Goal: Task Accomplishment & Management: Manage account settings

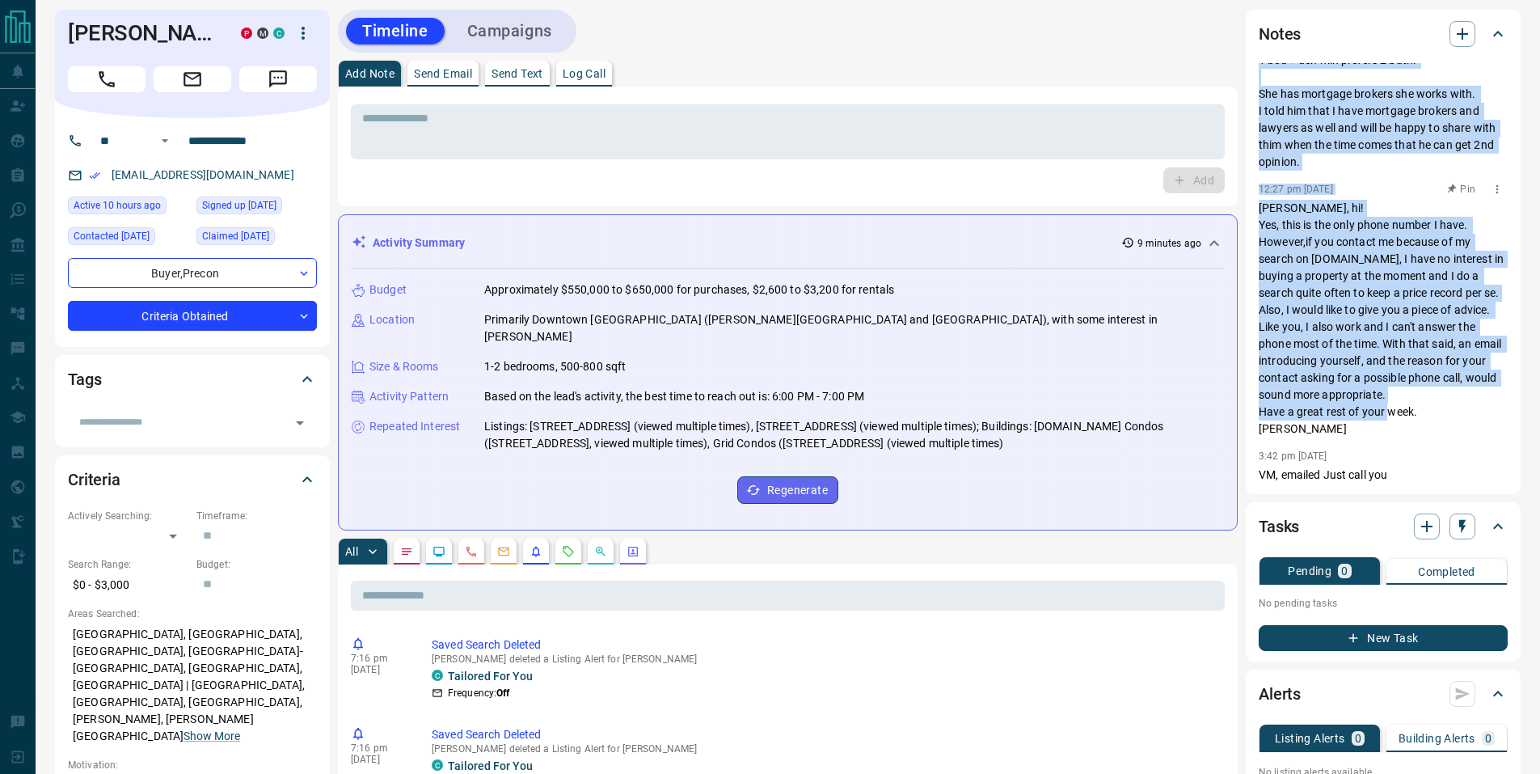
scroll to position [10, 0]
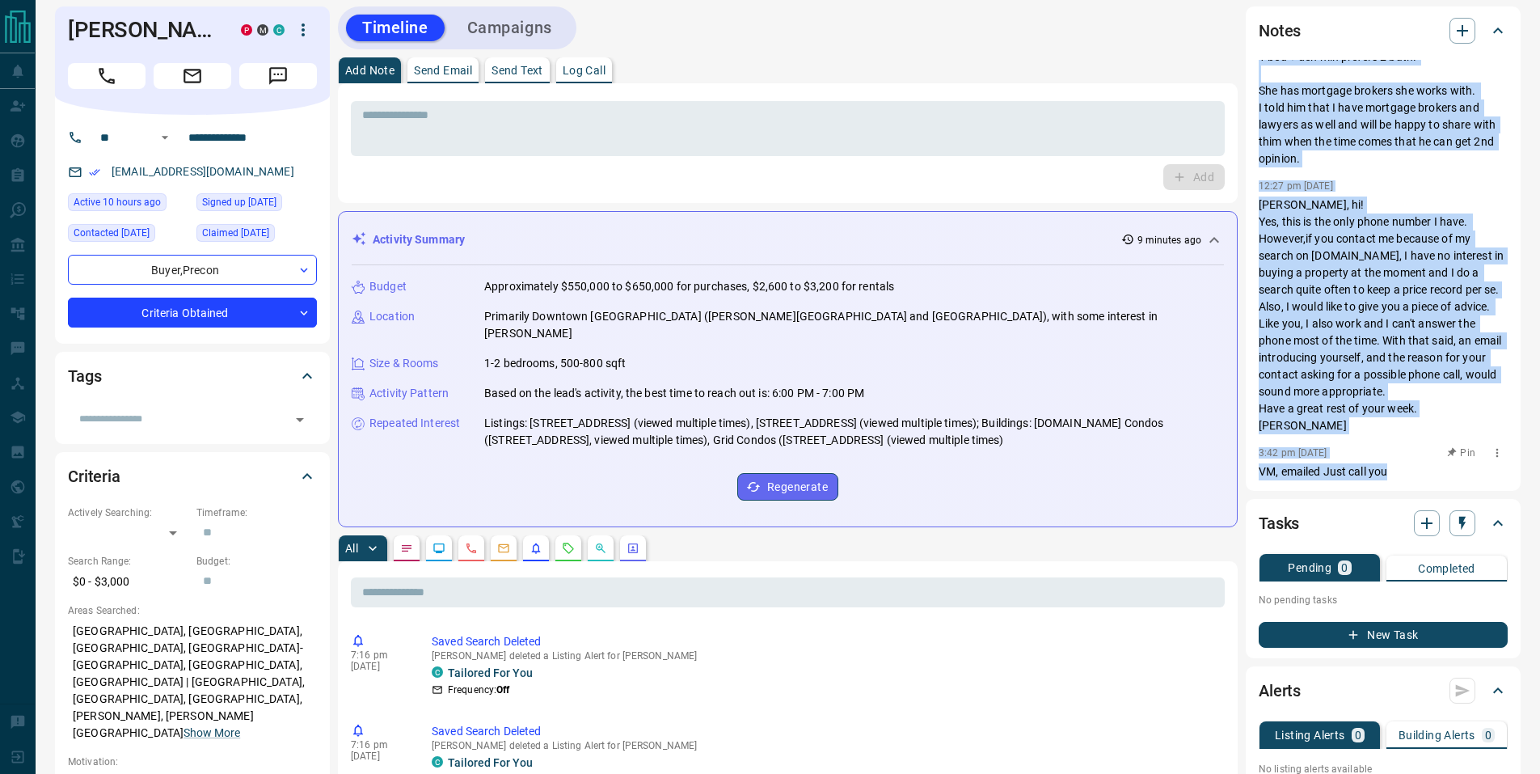
drag, startPoint x: 1259, startPoint y: 78, endPoint x: 1425, endPoint y: 467, distance: 422.7
click at [1425, 467] on div "7:22 pm [DATE] They start thinking about Fall 2026. They are leasing on a fixed…" at bounding box center [1383, 270] width 249 height 420
copy div "7:22 pm [DATE] They start thinking about Fall 2026. They are leasing on a fixed…"
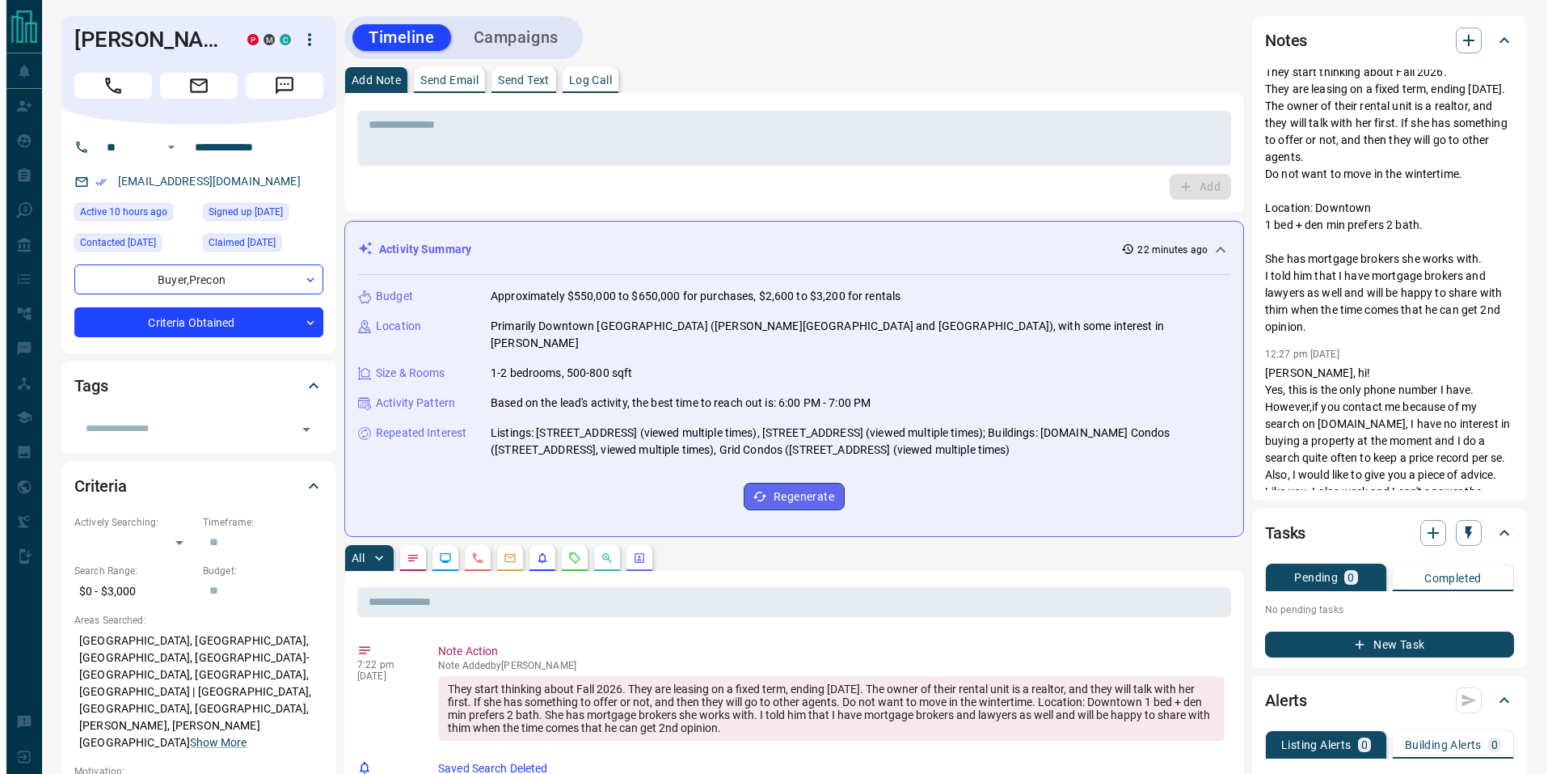
scroll to position [0, 0]
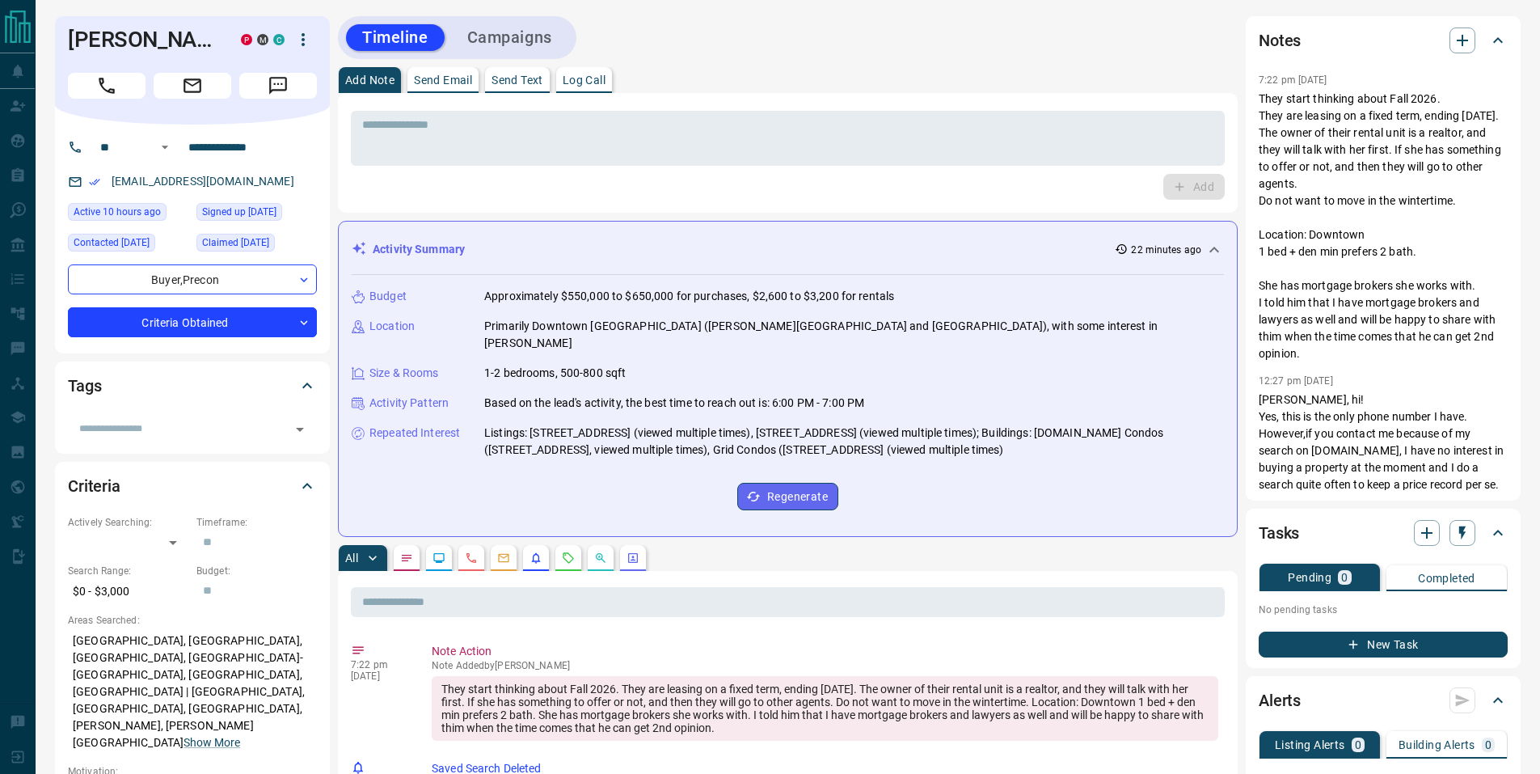
click at [1370, 644] on button "New Task" at bounding box center [1383, 644] width 249 height 26
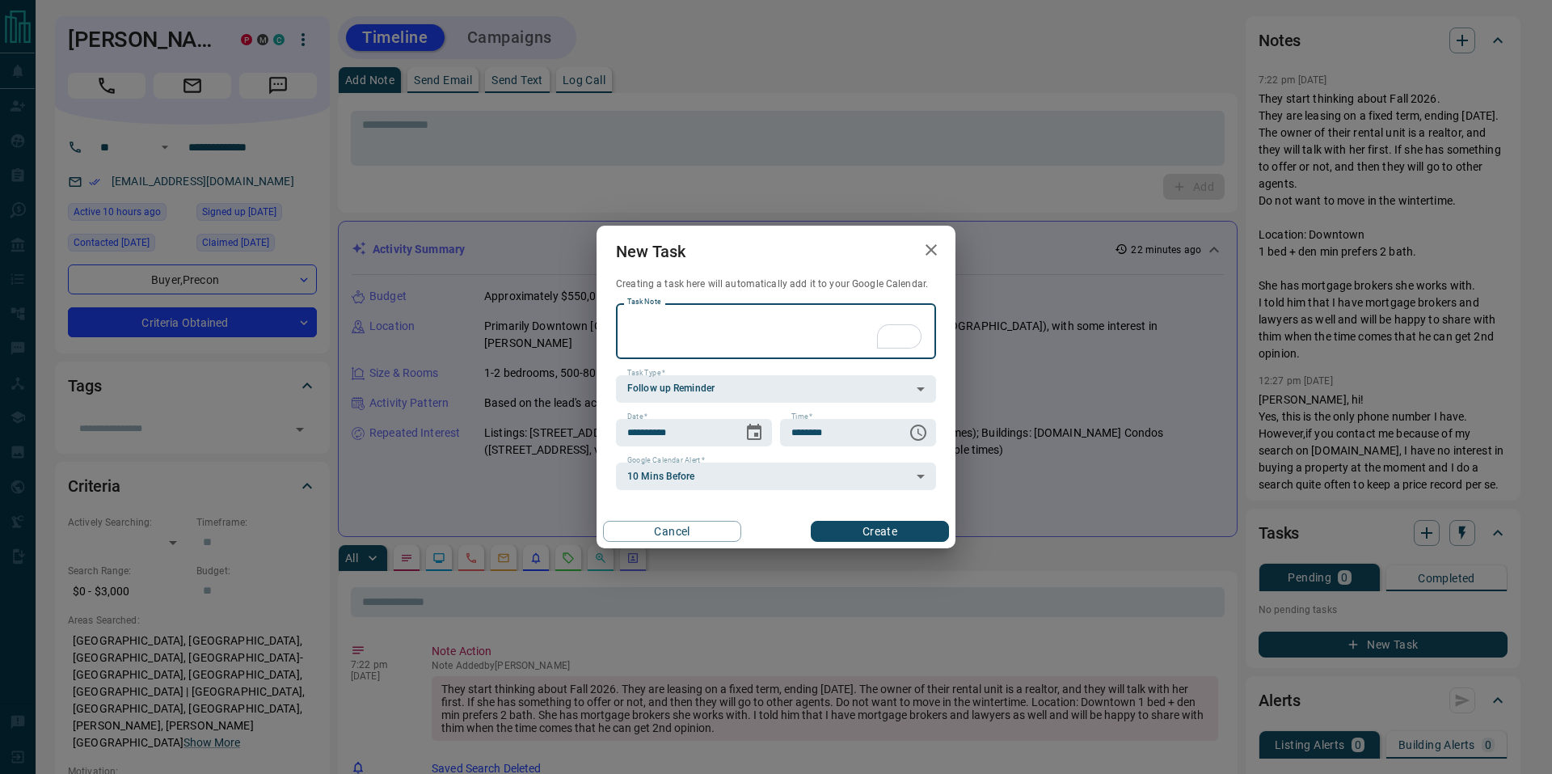
type textarea "*"
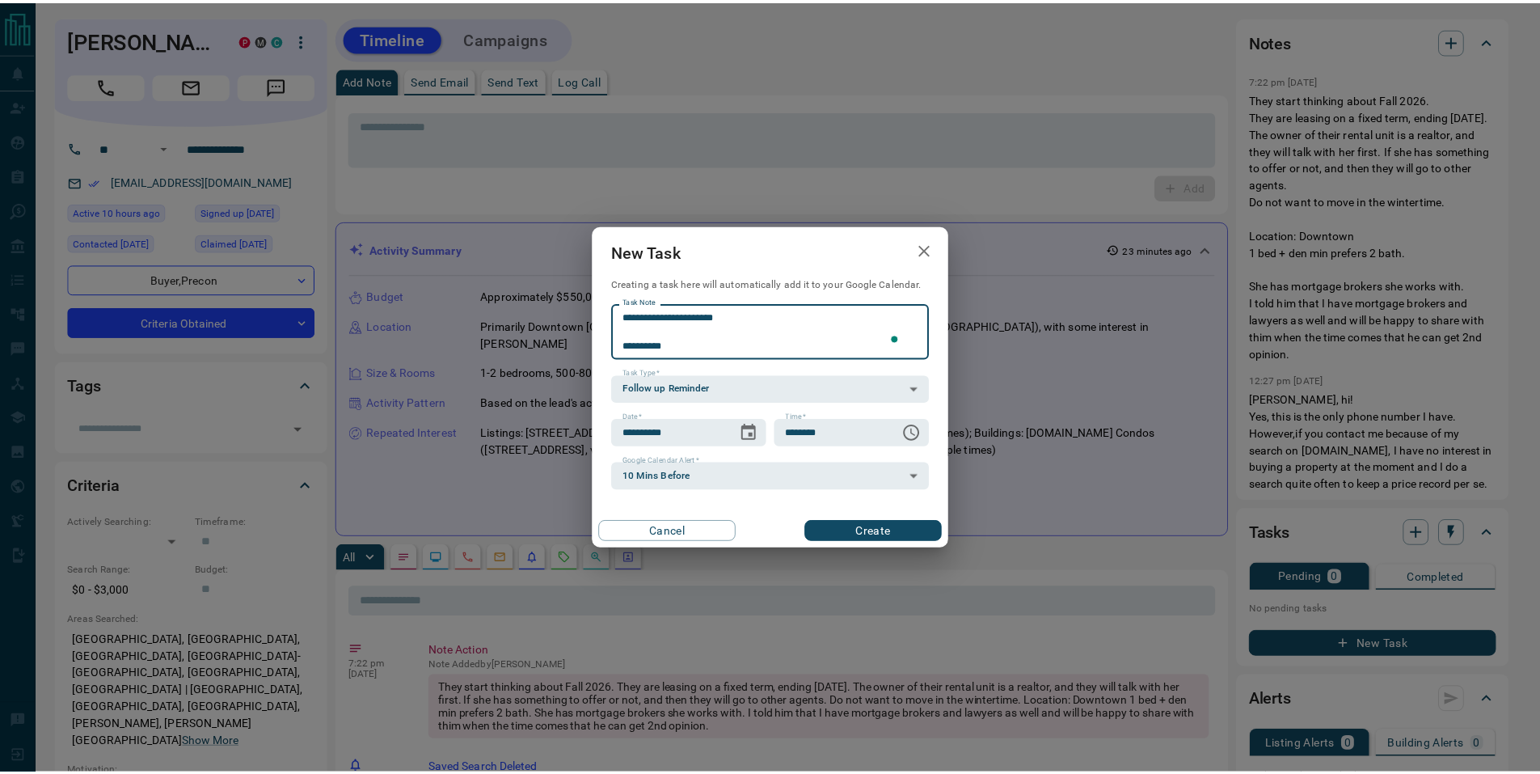
scroll to position [626, 0]
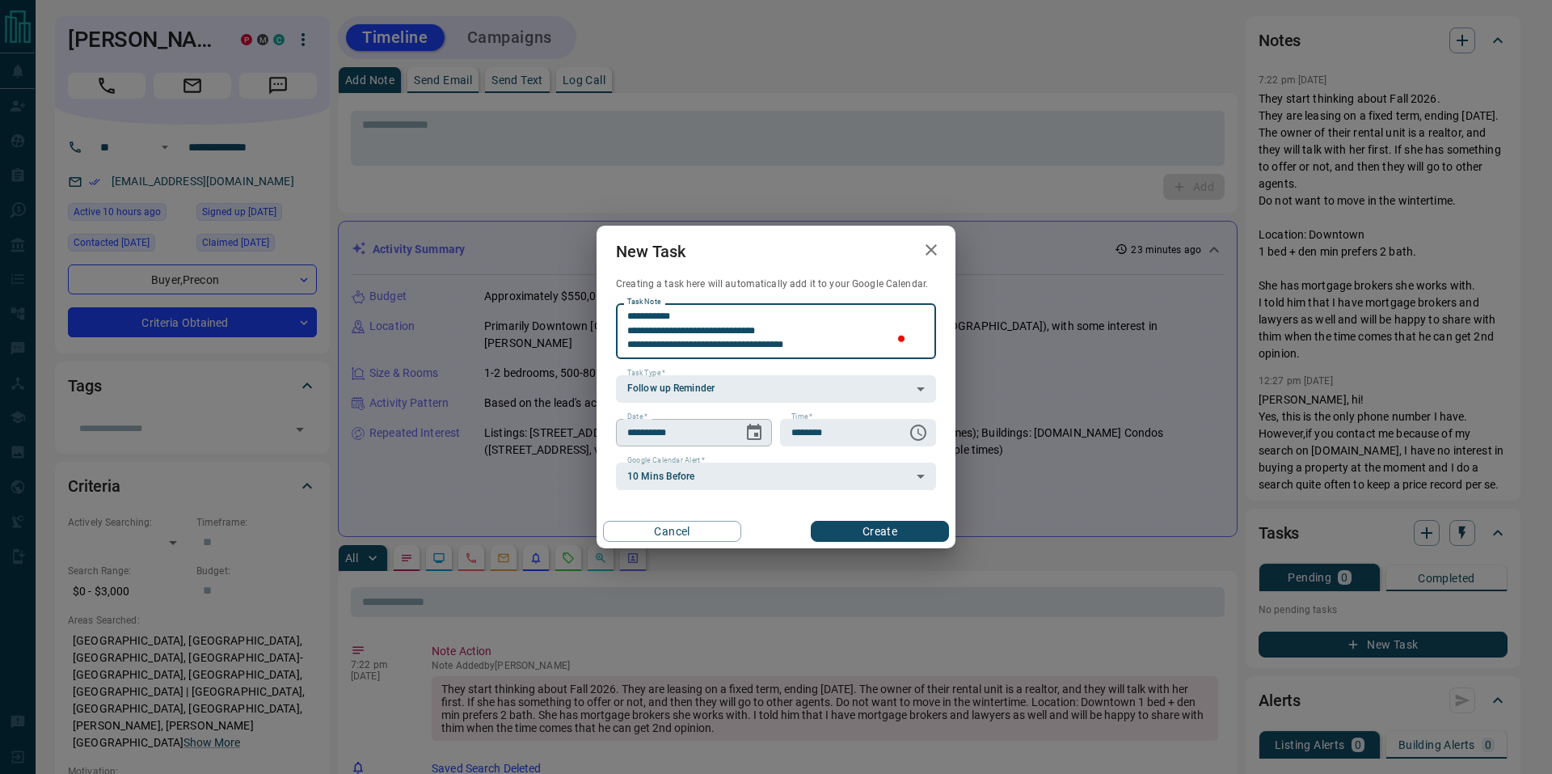
type textarea "**********"
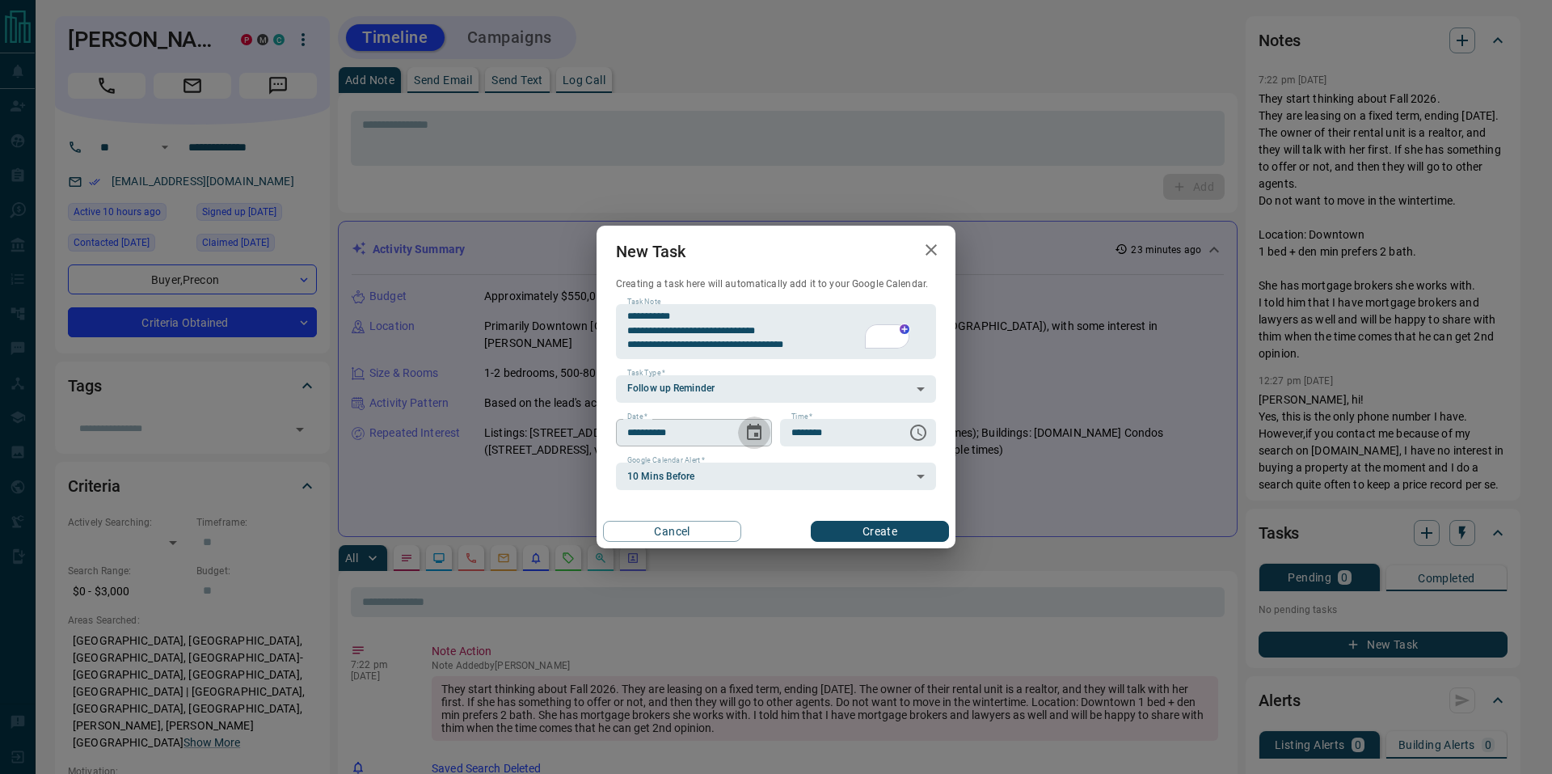
click at [761, 437] on icon "Choose date, selected date is Sep 14, 2025" at bounding box center [754, 432] width 15 height 16
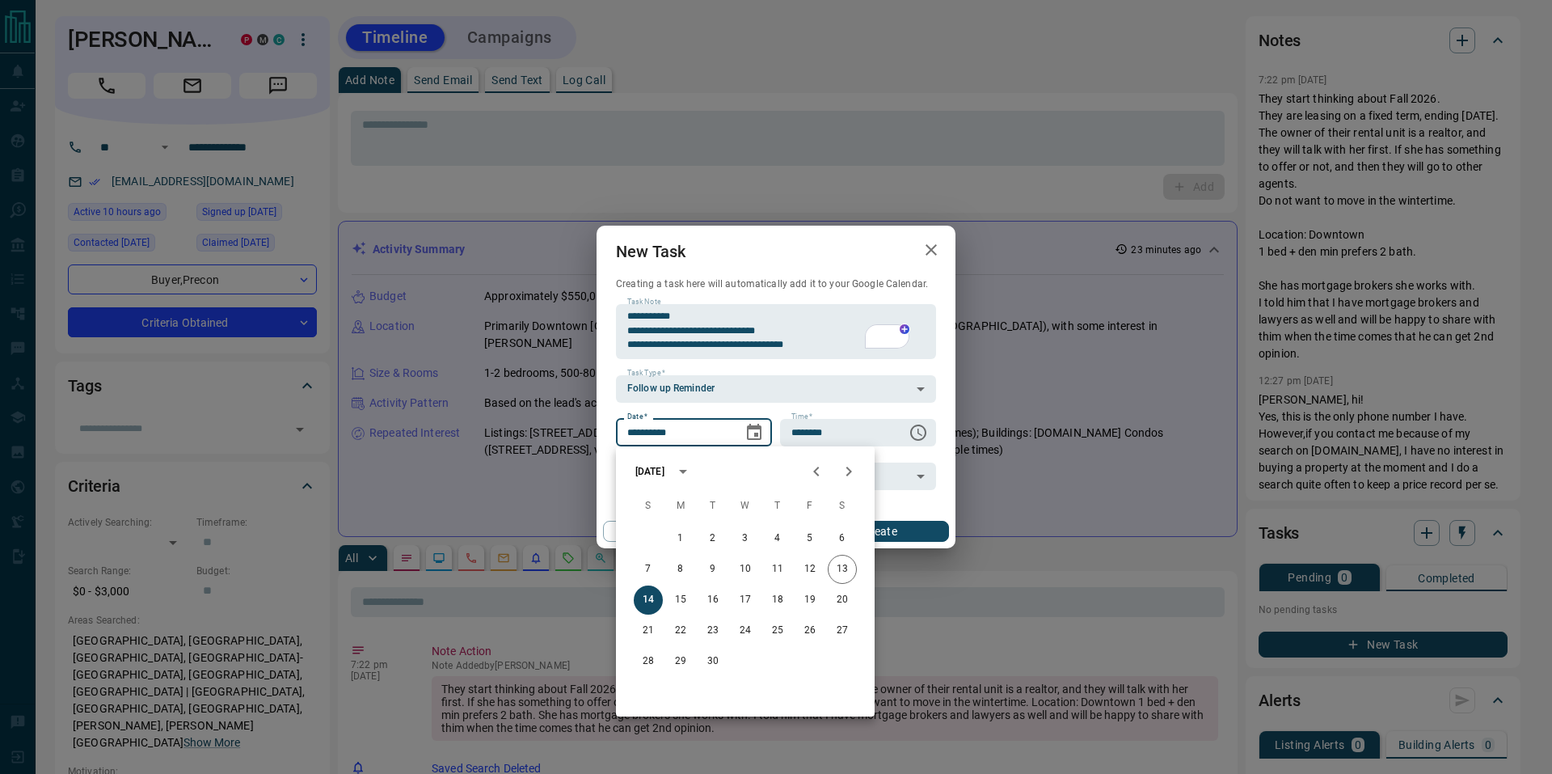
click at [841, 467] on icon "Next month" at bounding box center [848, 471] width 19 height 19
click at [843, 466] on icon "Next month" at bounding box center [848, 471] width 19 height 19
click at [844, 466] on icon "Next month" at bounding box center [848, 471] width 19 height 19
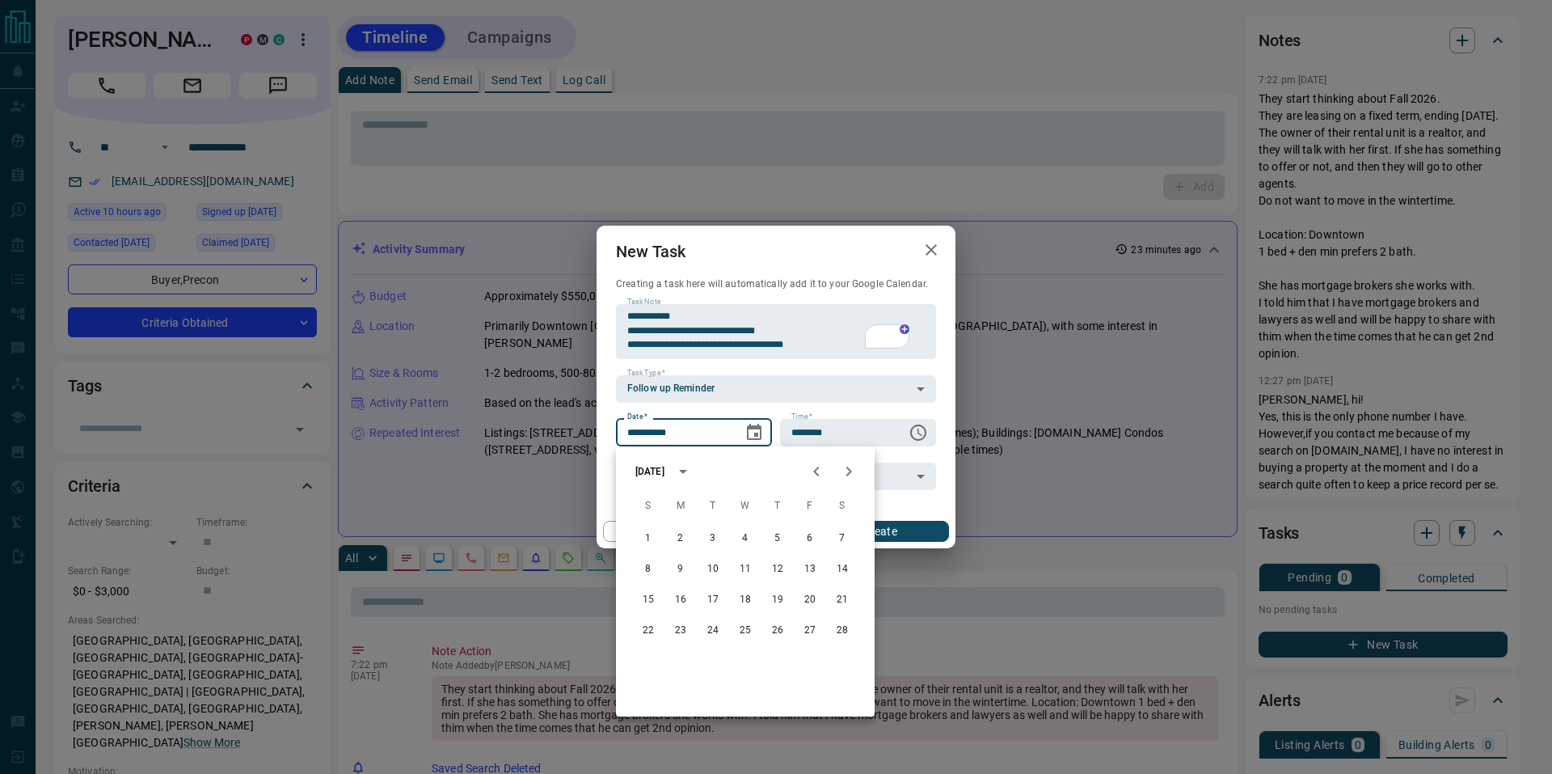
click at [843, 466] on icon "Next month" at bounding box center [848, 471] width 19 height 19
click at [747, 631] on button "22" at bounding box center [745, 630] width 29 height 29
type input "**********"
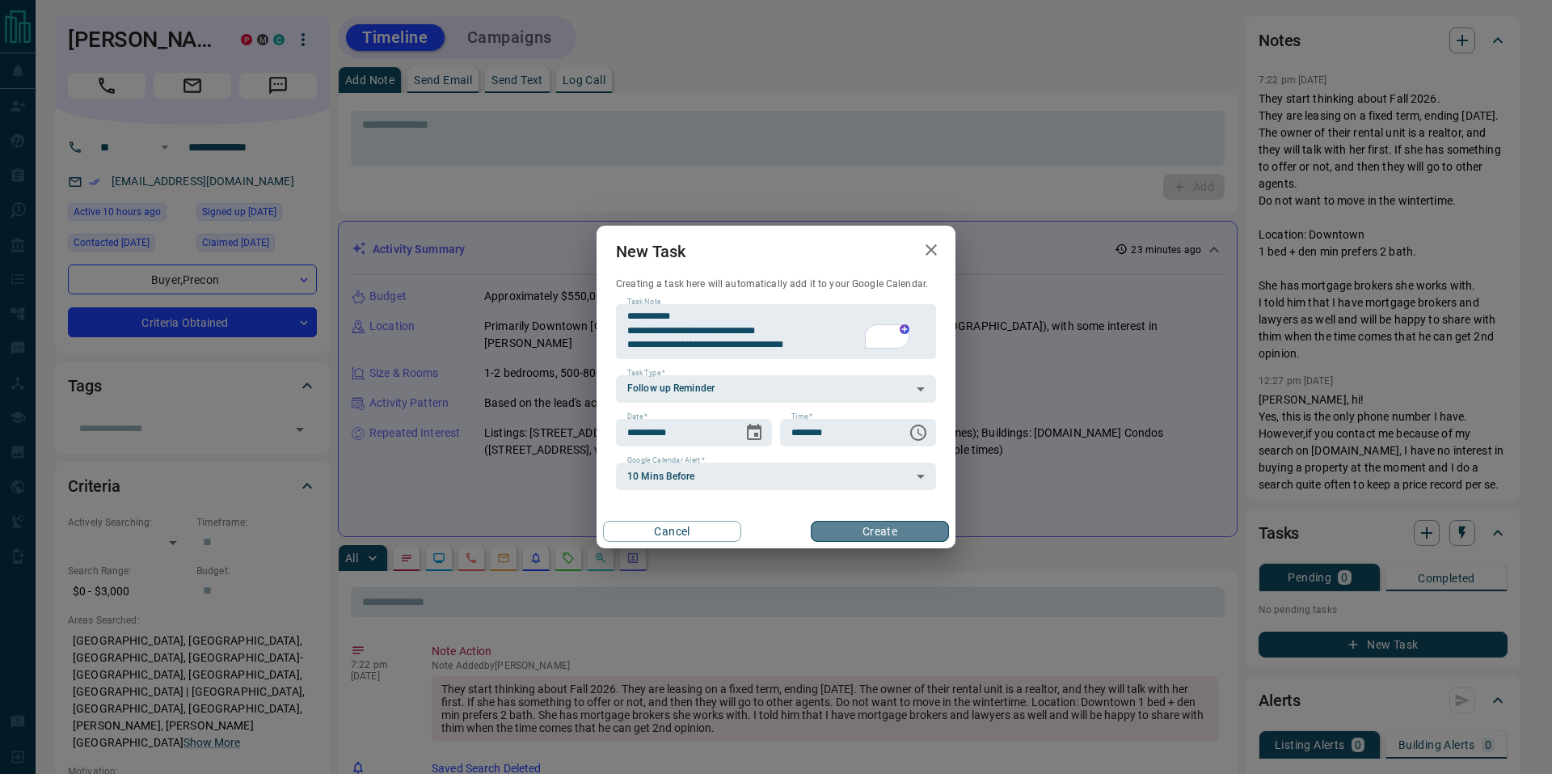
click at [892, 530] on button "Create" at bounding box center [880, 531] width 138 height 21
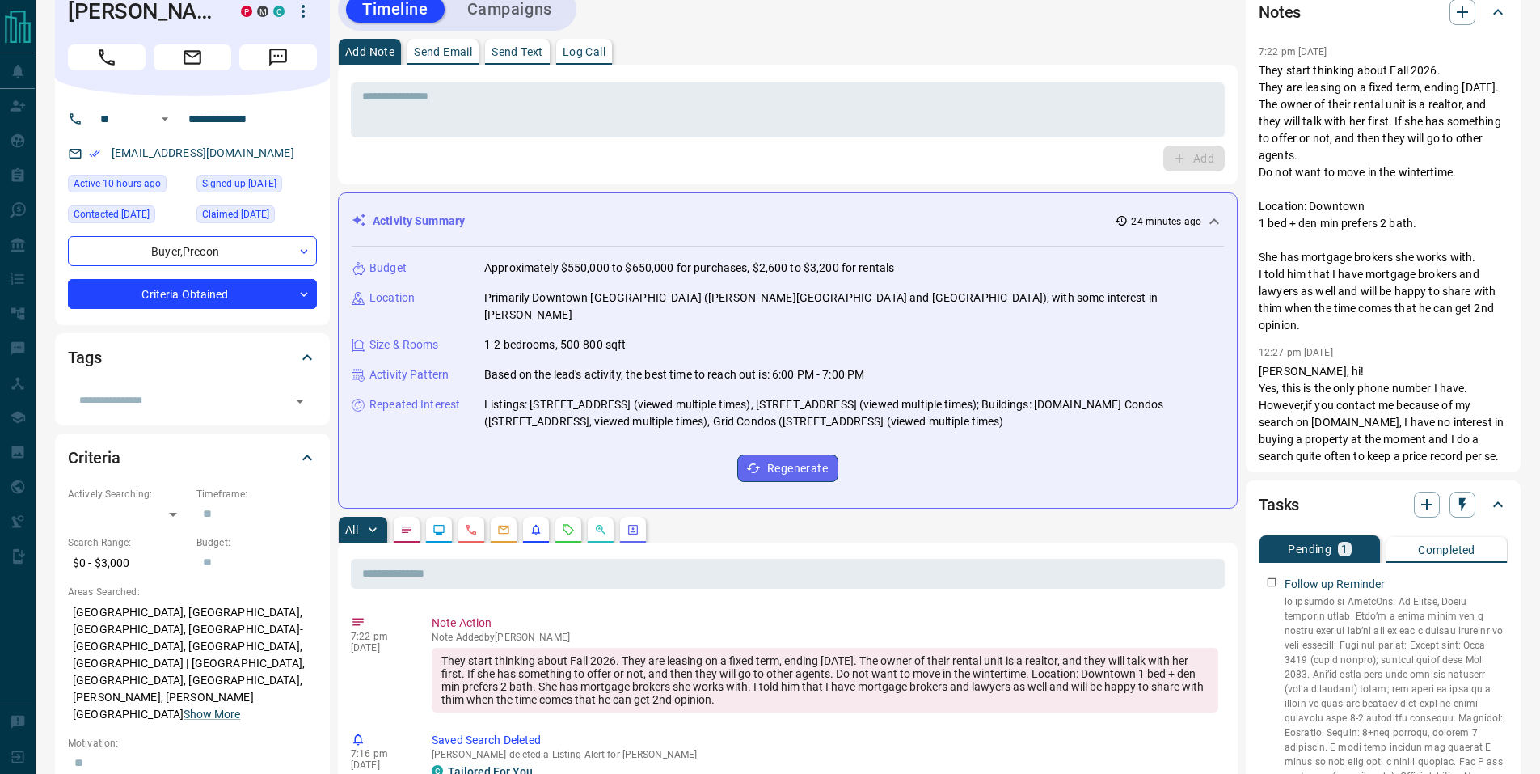
scroll to position [0, 0]
